Goal: Book appointment/travel/reservation

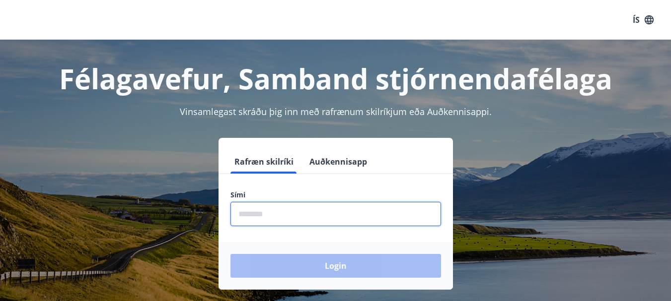
click at [256, 214] on input "phone" at bounding box center [335, 214] width 211 height 24
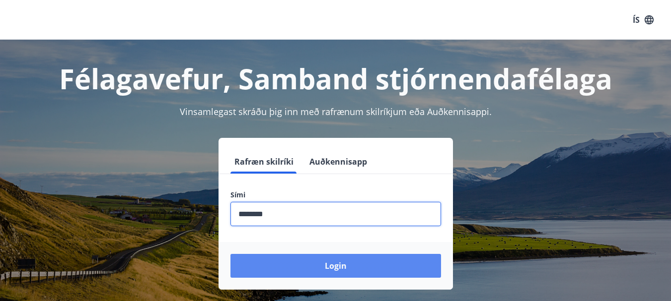
type input "********"
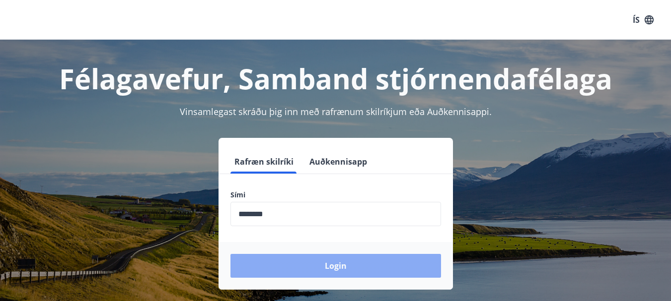
click at [334, 268] on button "Login" at bounding box center [335, 266] width 211 height 24
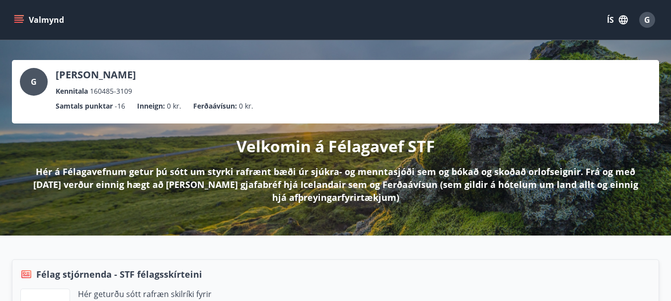
click at [27, 18] on button "Valmynd" at bounding box center [40, 20] width 56 height 18
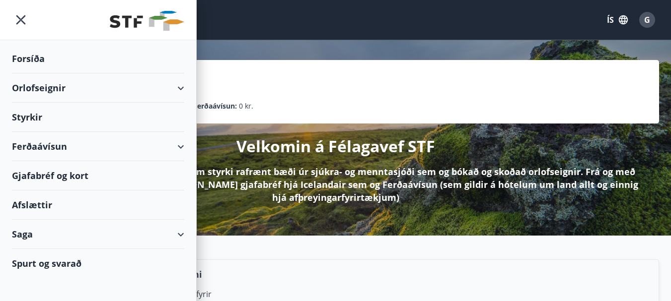
click at [180, 91] on div "Orlofseignir" at bounding box center [98, 87] width 172 height 29
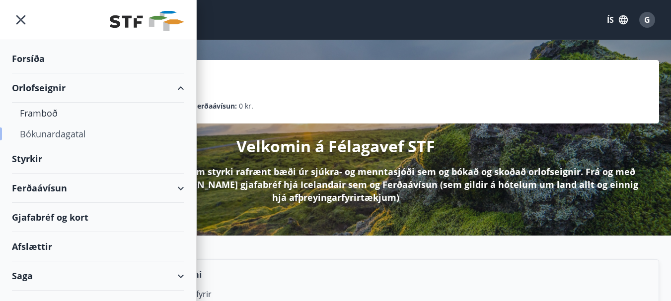
click at [41, 134] on div "Bókunardagatal" at bounding box center [98, 134] width 156 height 21
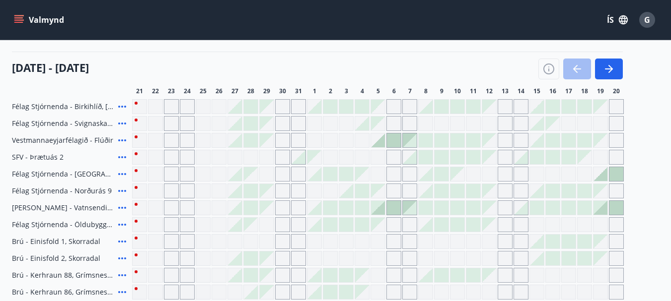
scroll to position [108, 0]
click at [366, 68] on div "[DATE] - [DATE]" at bounding box center [317, 66] width 611 height 28
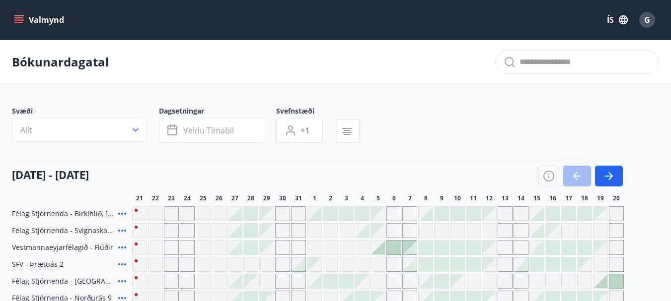
scroll to position [0, 0]
